Goal: Task Accomplishment & Management: Manage account settings

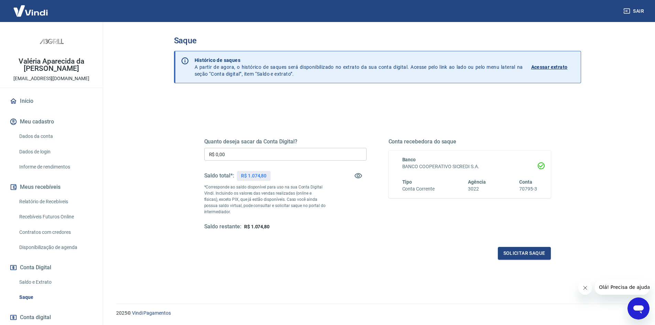
click at [236, 158] on input "R$ 0,00" at bounding box center [285, 154] width 162 height 13
click at [233, 153] on input "R$ 0,00" at bounding box center [285, 154] width 162 height 13
type input "R$ 1.074,80"
click at [535, 257] on button "Solicitar saque" at bounding box center [524, 253] width 53 height 13
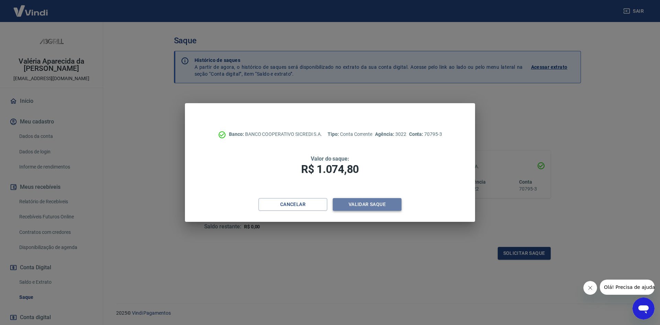
click at [386, 208] on button "Validar saque" at bounding box center [367, 204] width 69 height 13
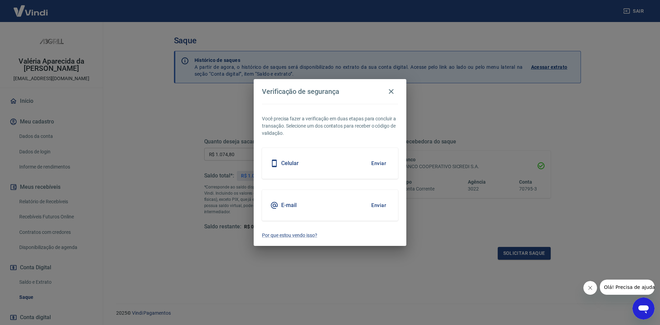
click at [376, 163] on button "Enviar" at bounding box center [379, 163] width 22 height 14
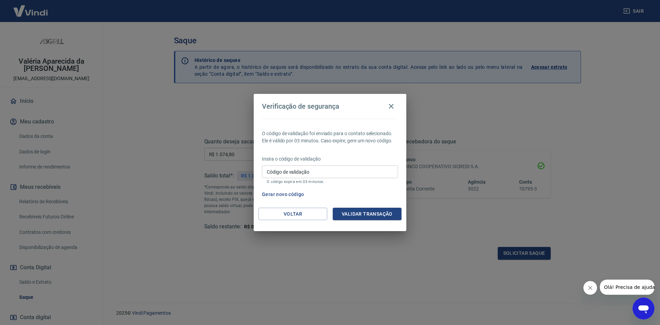
click at [300, 168] on div "Código de validação Código de validação O código expira em 03 minutos." at bounding box center [330, 174] width 136 height 19
type input "365516"
click at [393, 215] on button "Validar transação" at bounding box center [367, 214] width 69 height 13
